Goal: Navigation & Orientation: Find specific page/section

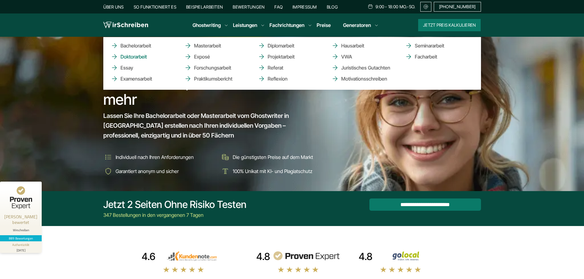
click at [126, 55] on link "Doktorarbeit" at bounding box center [141, 56] width 61 height 7
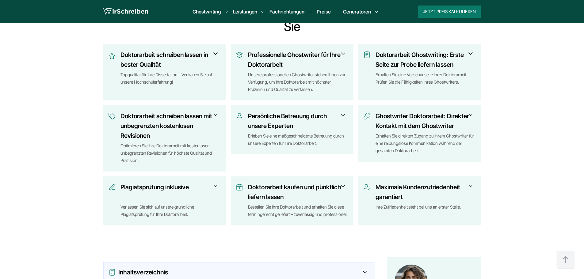
scroll to position [368, 0]
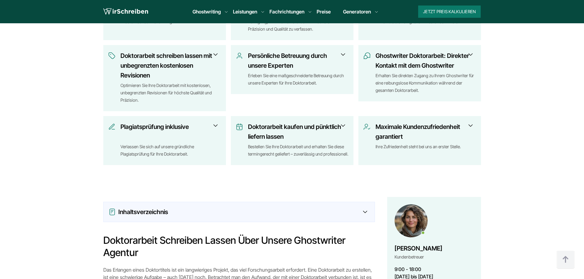
click at [213, 122] on span at bounding box center [215, 125] width 7 height 7
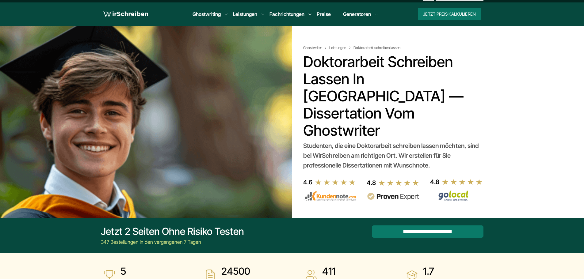
scroll to position [0, 0]
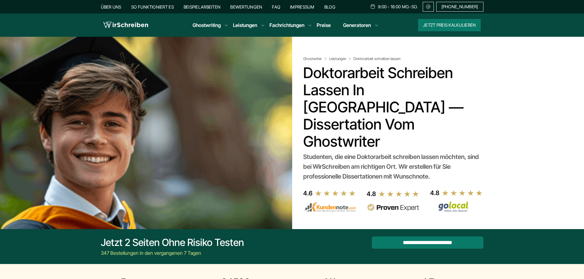
click at [320, 24] on link "Preise" at bounding box center [324, 25] width 14 height 6
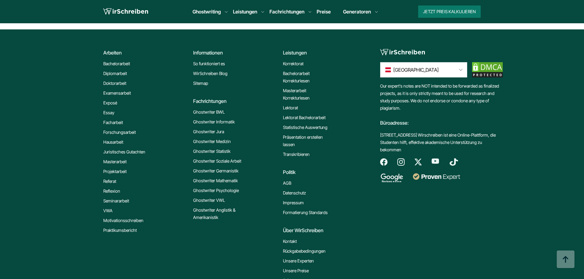
scroll to position [4360, 0]
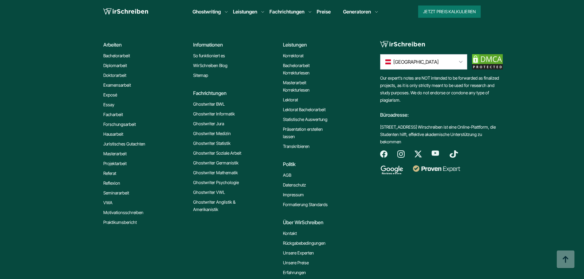
click at [292, 235] on link "Kontakt" at bounding box center [290, 233] width 14 height 7
